Goal: Transaction & Acquisition: Purchase product/service

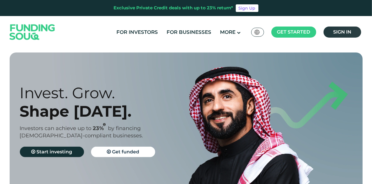
click at [347, 34] on span "Sign in" at bounding box center [342, 32] width 18 height 6
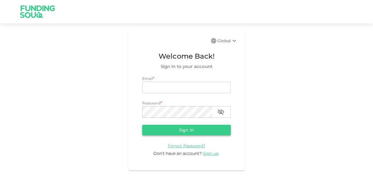
type input "mohanad.y.yasin@hotmail.com"
click at [184, 130] on button "Sign in" at bounding box center [186, 130] width 89 height 10
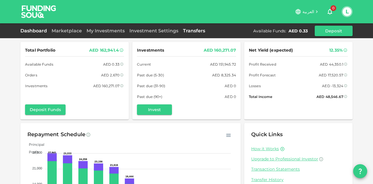
click at [192, 29] on link "Transfers" at bounding box center [194, 31] width 27 height 6
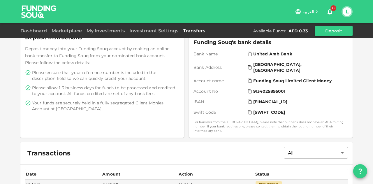
scroll to position [173, 0]
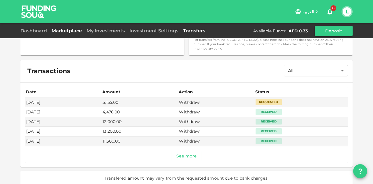
click at [71, 30] on link "Marketplace" at bounding box center [66, 31] width 35 height 6
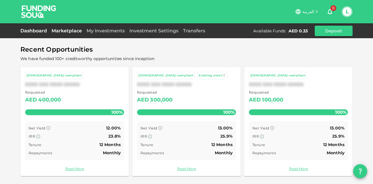
click at [41, 28] on link "Dashboard" at bounding box center [34, 31] width 29 height 6
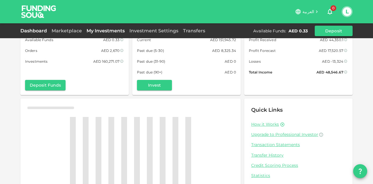
scroll to position [31, 0]
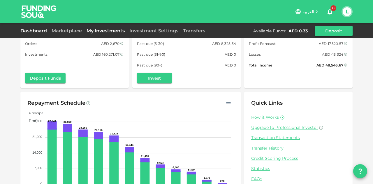
click at [121, 30] on link "My Investments" at bounding box center [105, 31] width 43 height 6
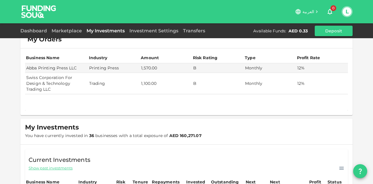
scroll to position [2, 0]
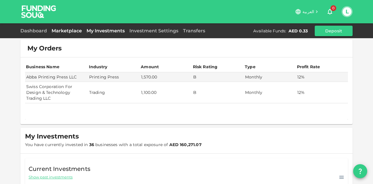
click at [68, 31] on link "Marketplace" at bounding box center [66, 31] width 35 height 6
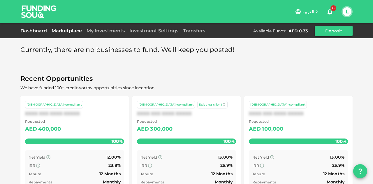
click at [42, 30] on link "Dashboard" at bounding box center [34, 31] width 29 height 6
